Goal: Navigation & Orientation: Find specific page/section

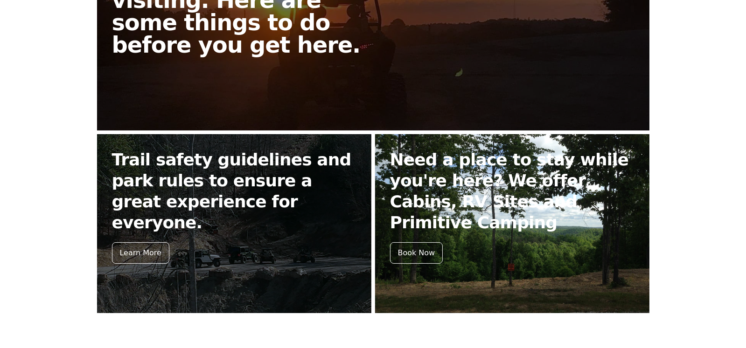
scroll to position [326, 0]
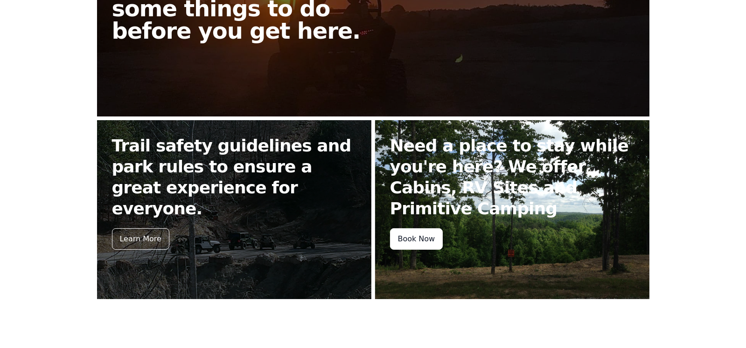
click at [412, 237] on div "Book Now" at bounding box center [416, 239] width 53 height 21
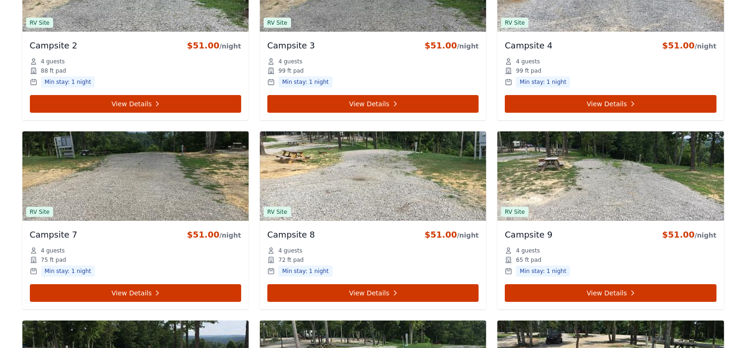
scroll to position [652, 0]
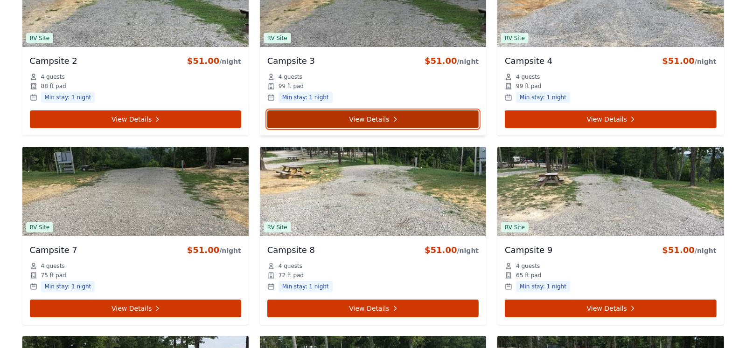
click at [379, 116] on link "View Details" at bounding box center [372, 120] width 211 height 18
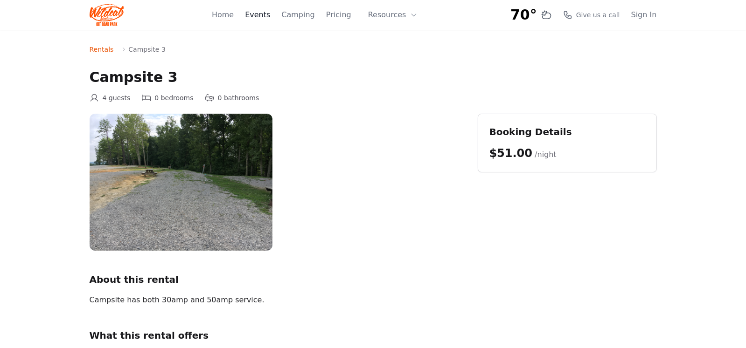
click at [270, 15] on link "Events" at bounding box center [257, 14] width 25 height 11
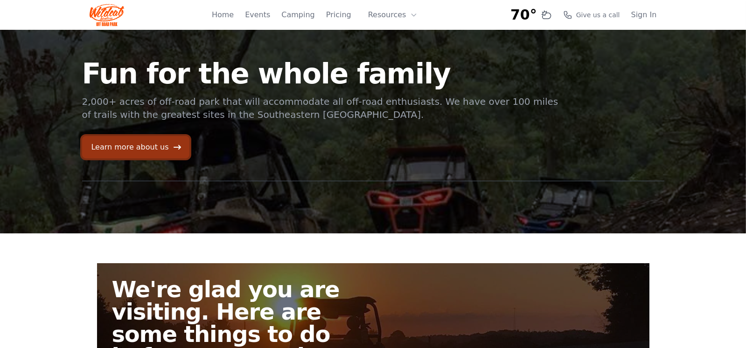
click at [144, 146] on link "Learn more about us" at bounding box center [135, 147] width 107 height 22
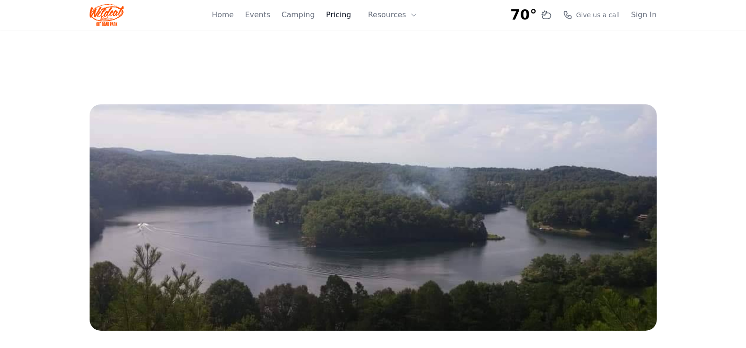
click at [344, 16] on link "Pricing" at bounding box center [338, 14] width 25 height 11
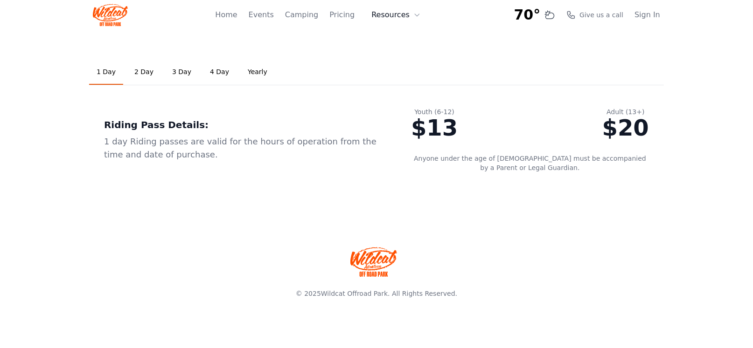
click at [390, 12] on button "Resources" at bounding box center [396, 15] width 61 height 19
click at [350, 18] on link "Pricing" at bounding box center [341, 14] width 25 height 11
click at [326, 15] on link "Camping" at bounding box center [321, 14] width 33 height 11
